Goal: Information Seeking & Learning: Learn about a topic

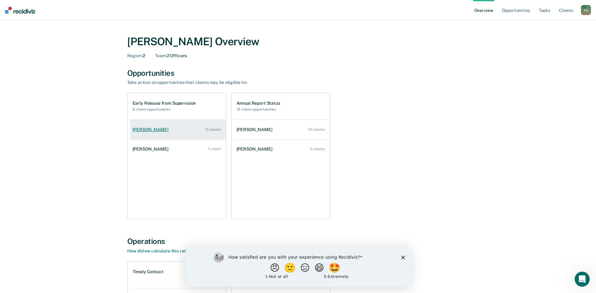
click at [147, 131] on div "[PERSON_NAME]" at bounding box center [152, 129] width 38 height 5
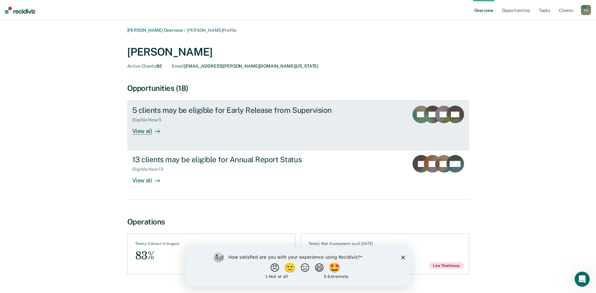
click at [138, 133] on div "View all" at bounding box center [149, 129] width 35 height 12
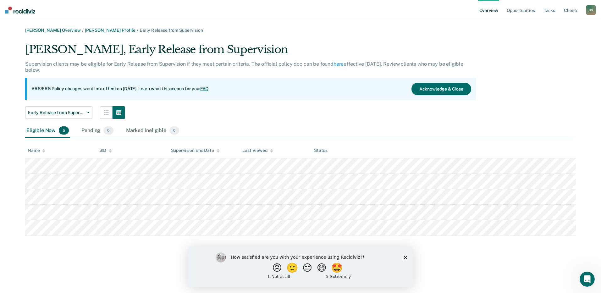
drag, startPoint x: 407, startPoint y: 257, endPoint x: 411, endPoint y: 252, distance: 5.8
click at [408, 255] on div "How satisfied are you with your experience using Recidiviz? 😠 🙁 😑 😄 🤩 1 - Not a…" at bounding box center [300, 266] width 225 height 41
click at [406, 255] on icon "Close survey" at bounding box center [405, 257] width 4 height 4
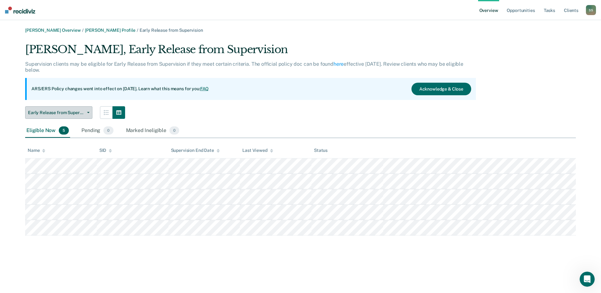
click at [90, 113] on button "Early Release from Supervision" at bounding box center [58, 112] width 67 height 13
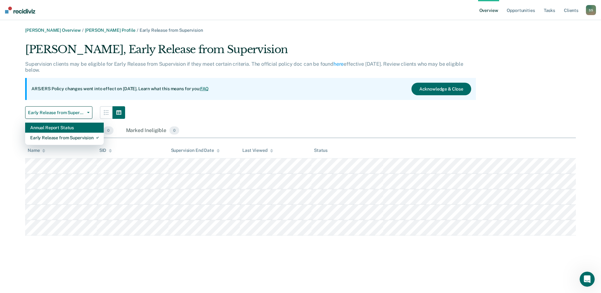
click at [75, 128] on div "Annual Report Status" at bounding box center [64, 128] width 69 height 10
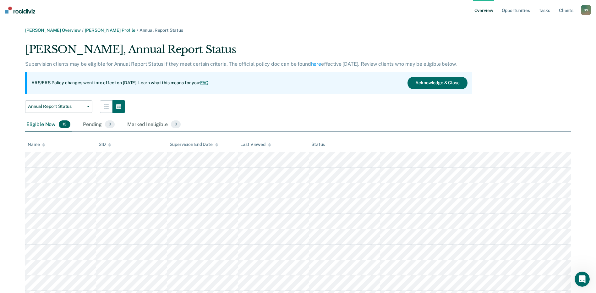
click at [487, 10] on link "Overview" at bounding box center [483, 10] width 21 height 20
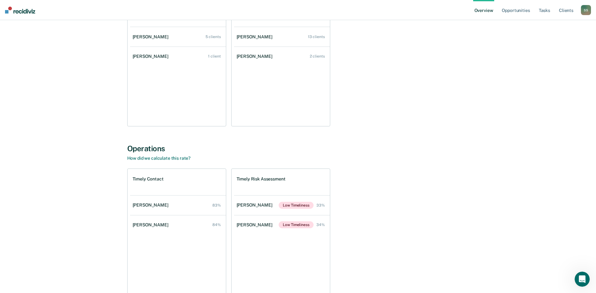
scroll to position [94, 0]
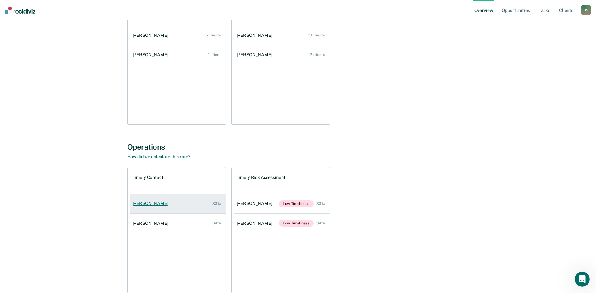
click at [151, 205] on div "[PERSON_NAME]" at bounding box center [152, 203] width 38 height 5
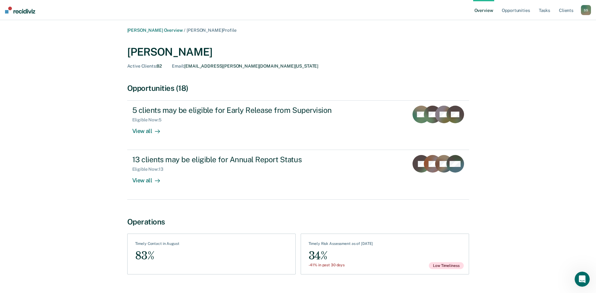
click at [489, 9] on link "Overview" at bounding box center [483, 10] width 21 height 20
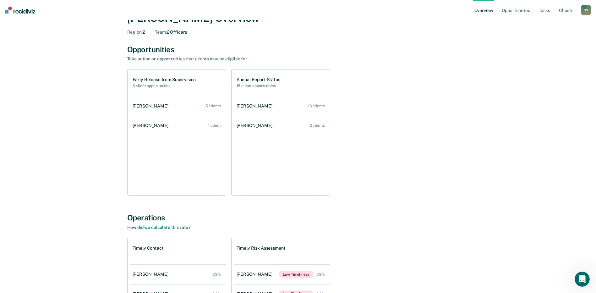
scroll to position [94, 0]
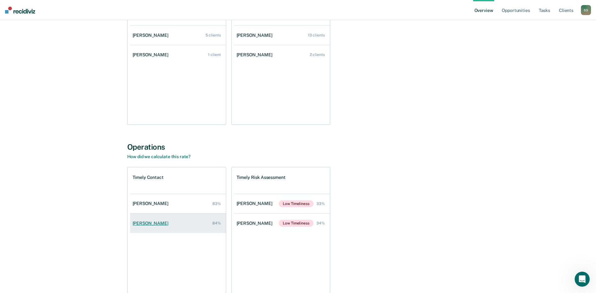
click at [142, 224] on div "[PERSON_NAME]" at bounding box center [152, 223] width 38 height 5
